Goal: Information Seeking & Learning: Learn about a topic

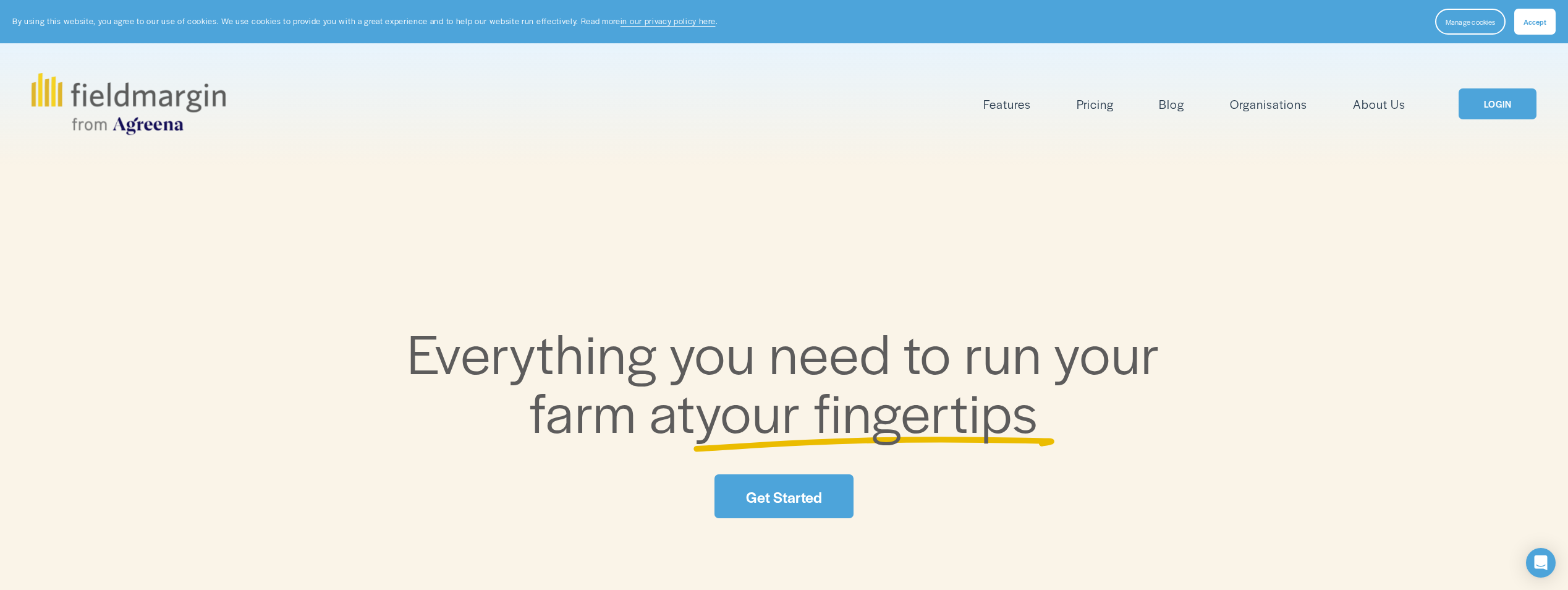
click at [1105, 109] on link "Pricing" at bounding box center [1096, 103] width 37 height 20
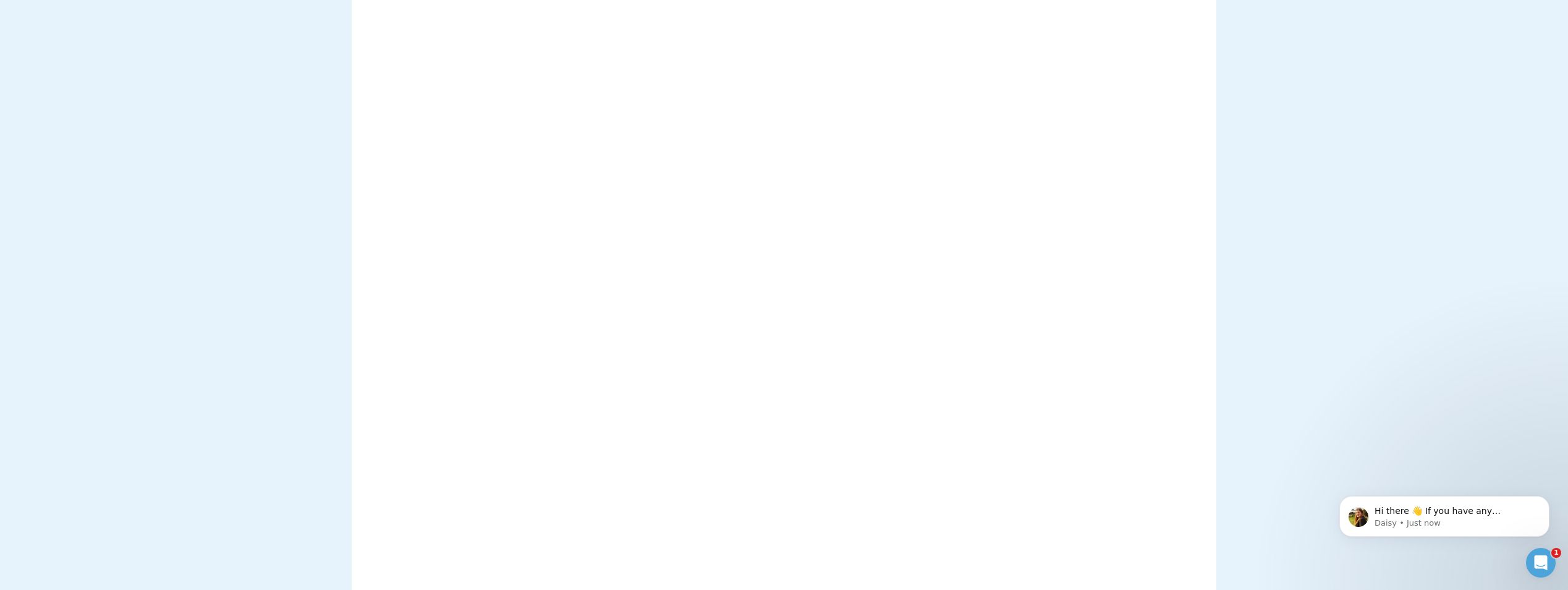
scroll to position [371, 0]
drag, startPoint x: 114, startPoint y: 295, endPoint x: 122, endPoint y: 282, distance: 15.3
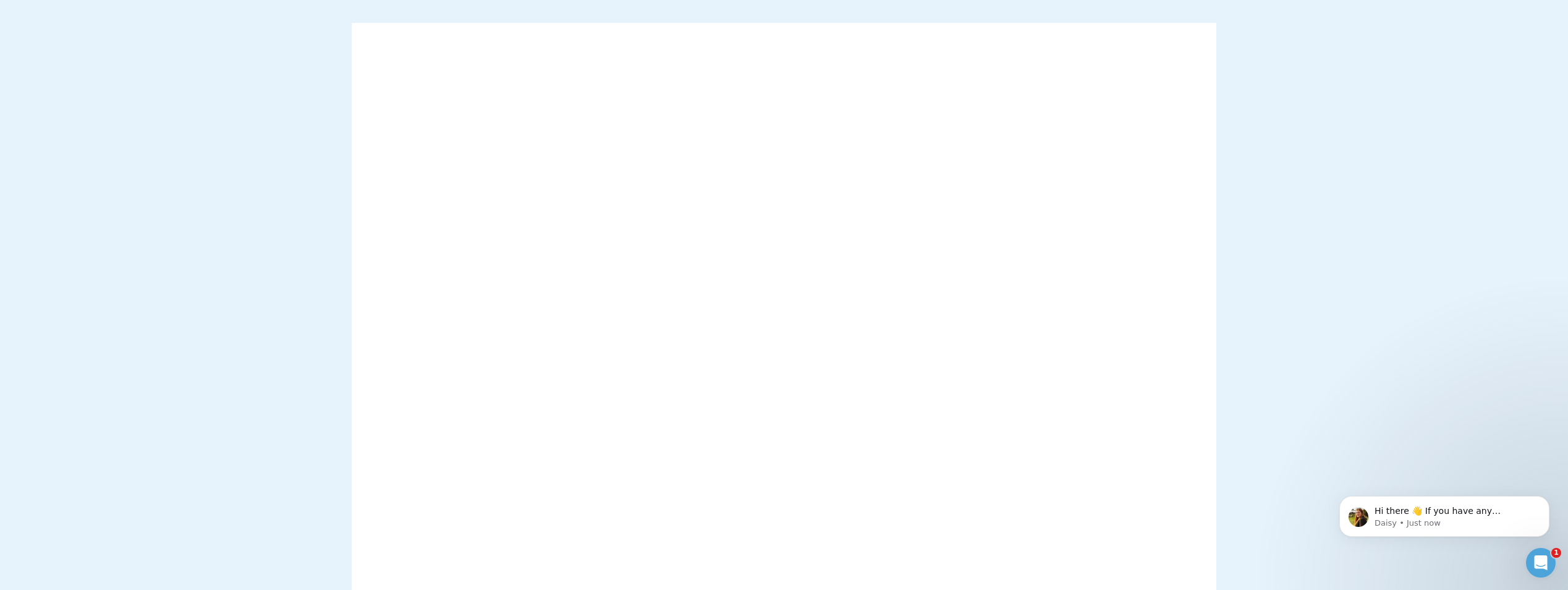
scroll to position [0, 0]
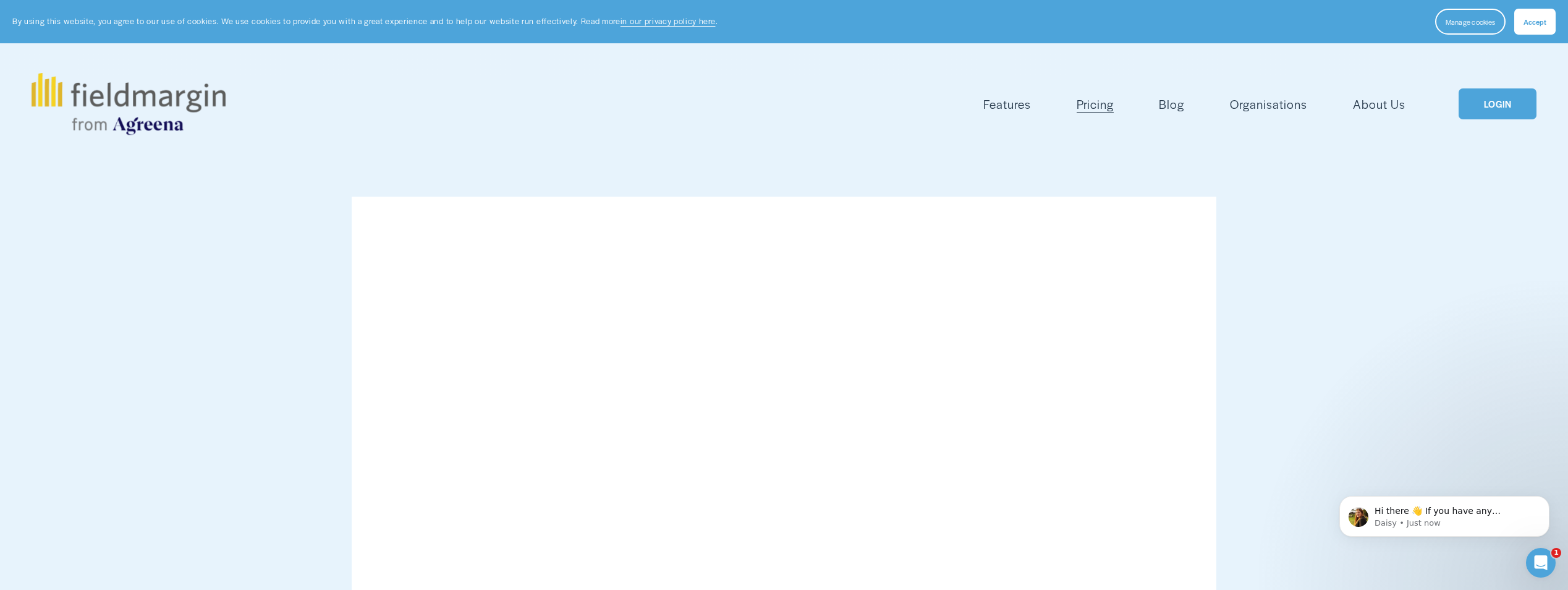
click at [229, 98] on div "Features Mapping Plan Work Reporting Scouting Livestock" at bounding box center [816, 103] width 1180 height 20
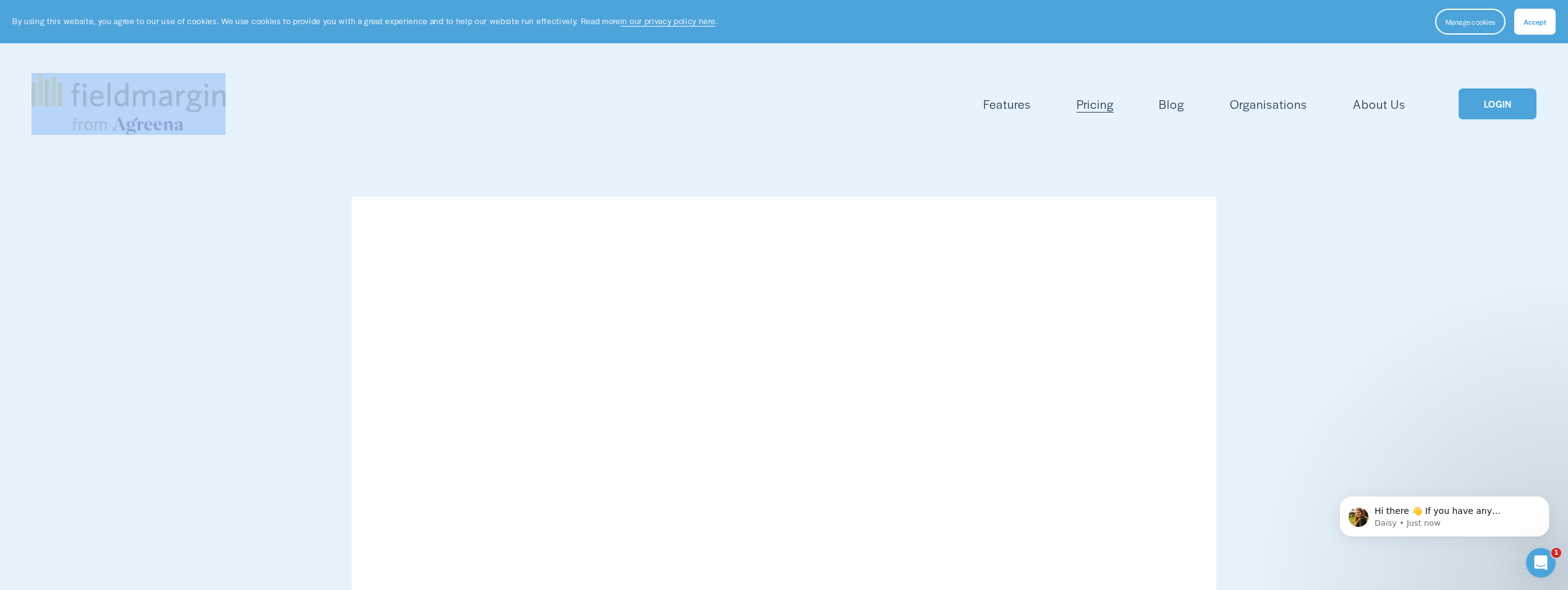
drag, startPoint x: 234, startPoint y: 93, endPoint x: 110, endPoint y: 84, distance: 124.3
click at [110, 84] on div "Features Mapping Plan Work Reporting" at bounding box center [718, 103] width 1375 height 62
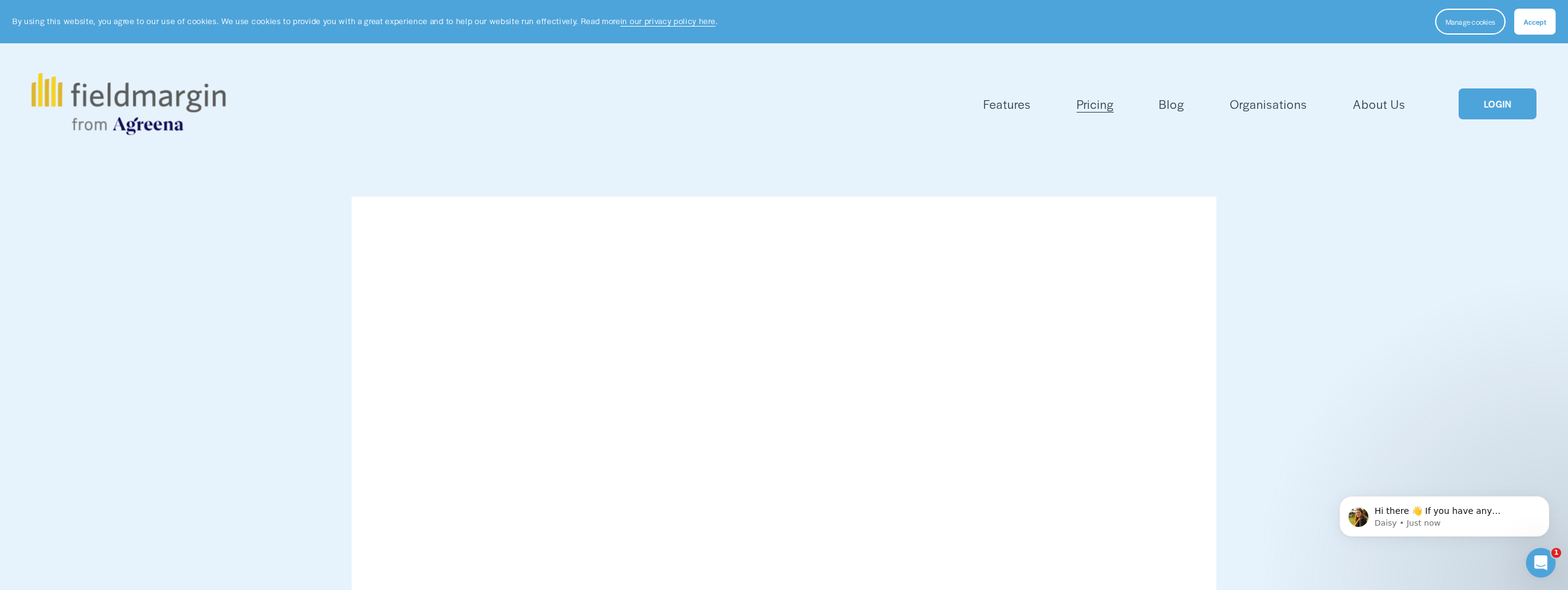
drag, startPoint x: 110, startPoint y: 84, endPoint x: 95, endPoint y: 267, distance: 183.6
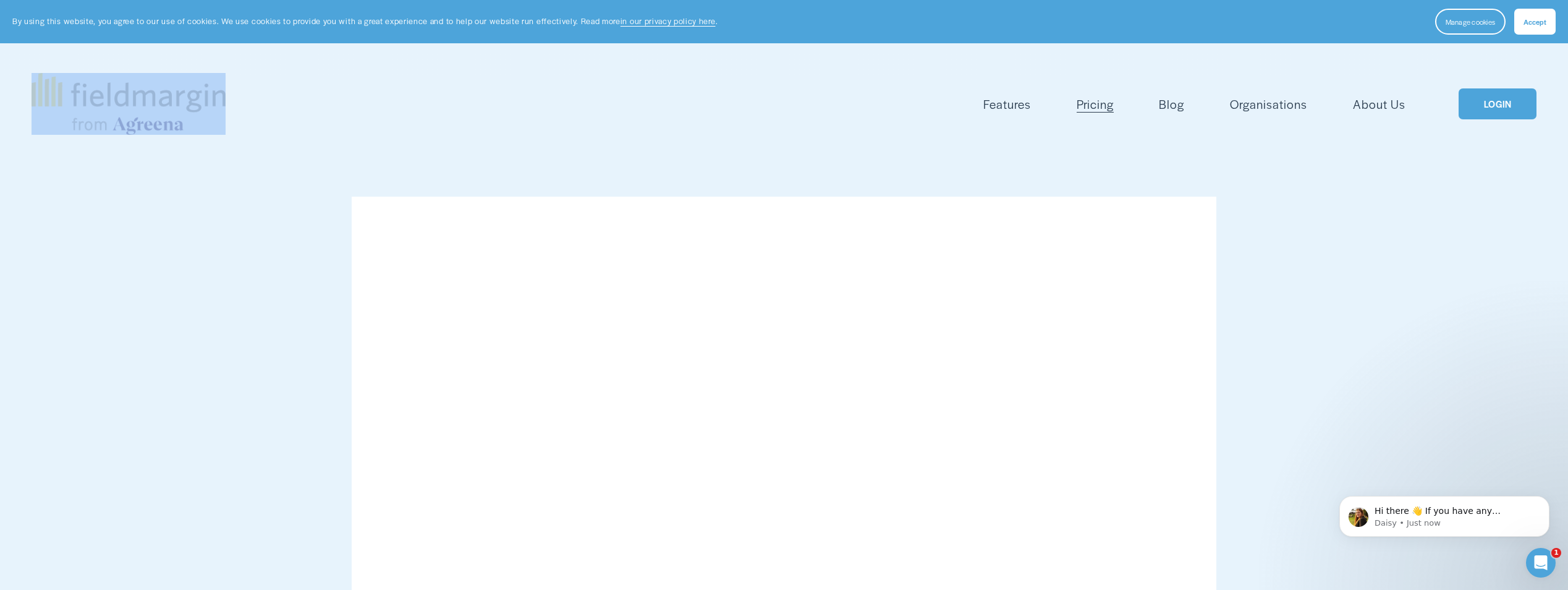
drag, startPoint x: 275, startPoint y: 88, endPoint x: 131, endPoint y: 99, distance: 144.4
click at [131, 99] on div "Features Mapping Plan Work Reporting" at bounding box center [718, 103] width 1375 height 62
